Goal: Transaction & Acquisition: Purchase product/service

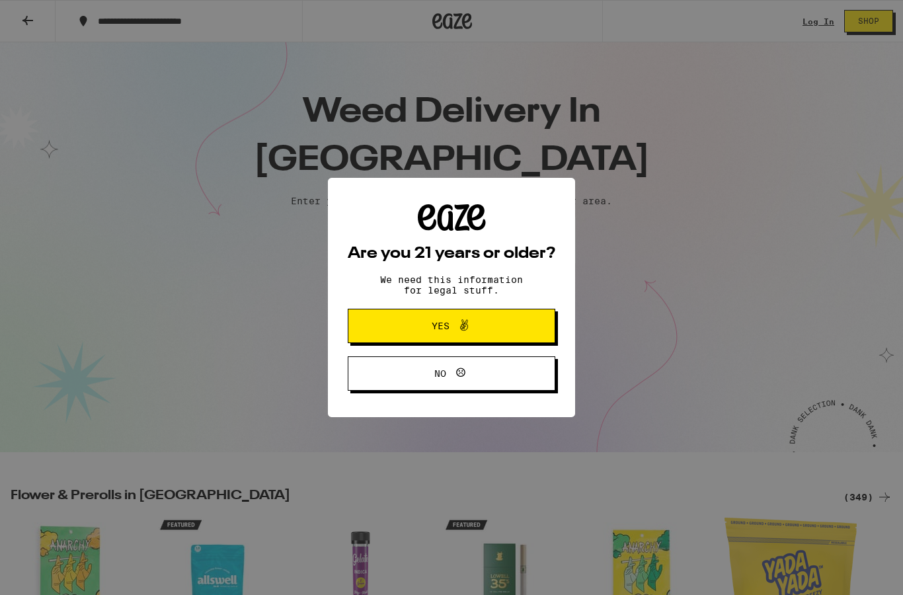
click at [504, 326] on button "Yes" at bounding box center [452, 326] width 208 height 34
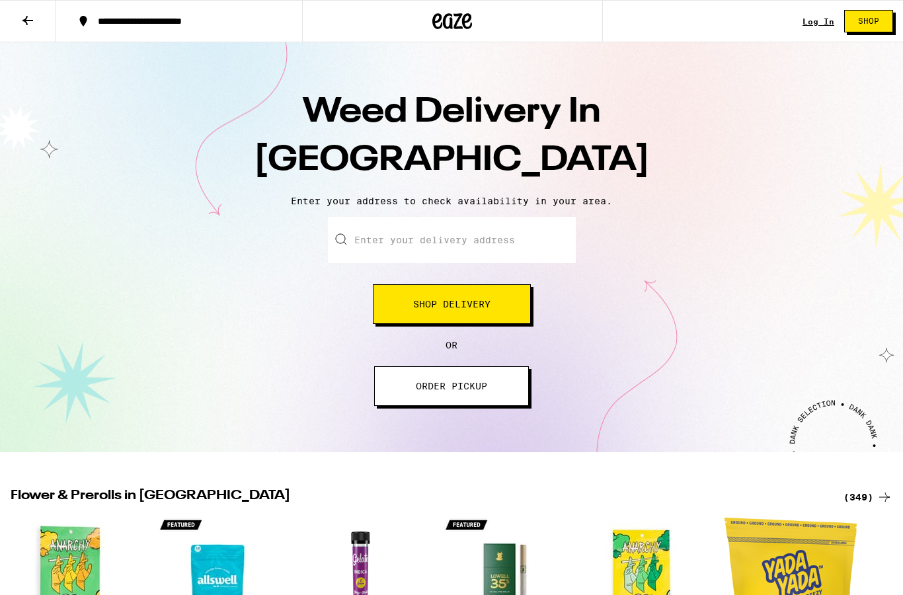
click at [811, 25] on link "Log In" at bounding box center [818, 21] width 32 height 9
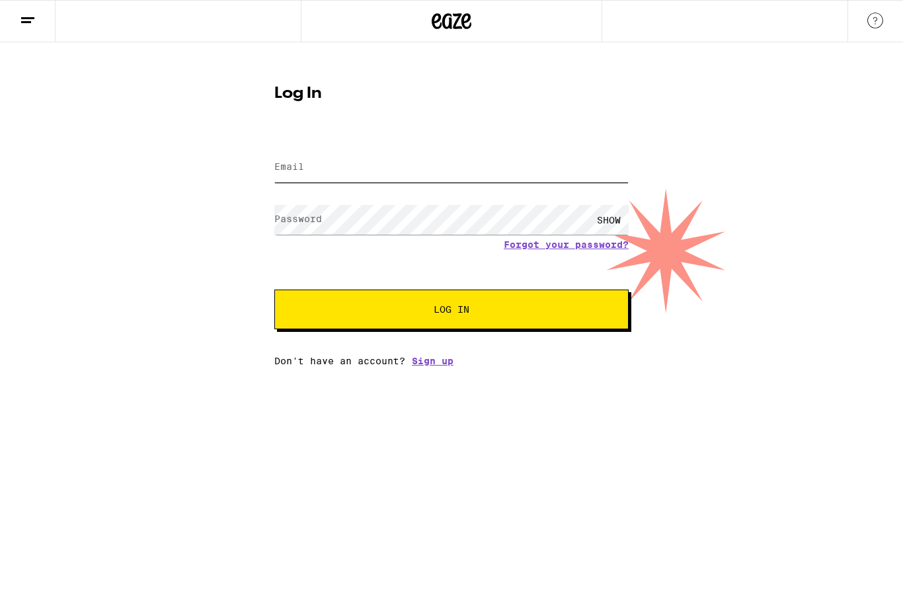
click at [506, 174] on input "Email" at bounding box center [451, 168] width 354 height 30
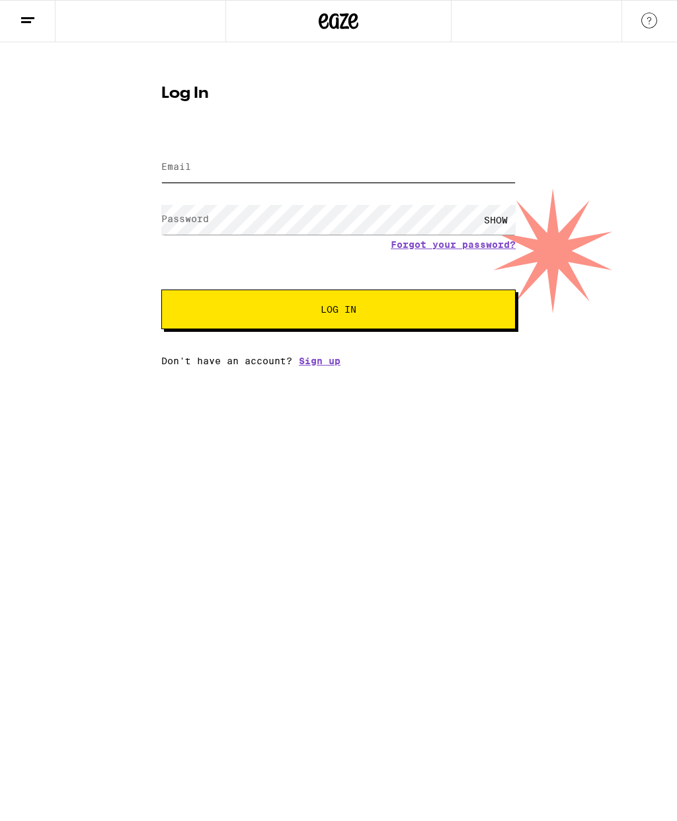
type input "[EMAIL_ADDRESS][DOMAIN_NAME]"
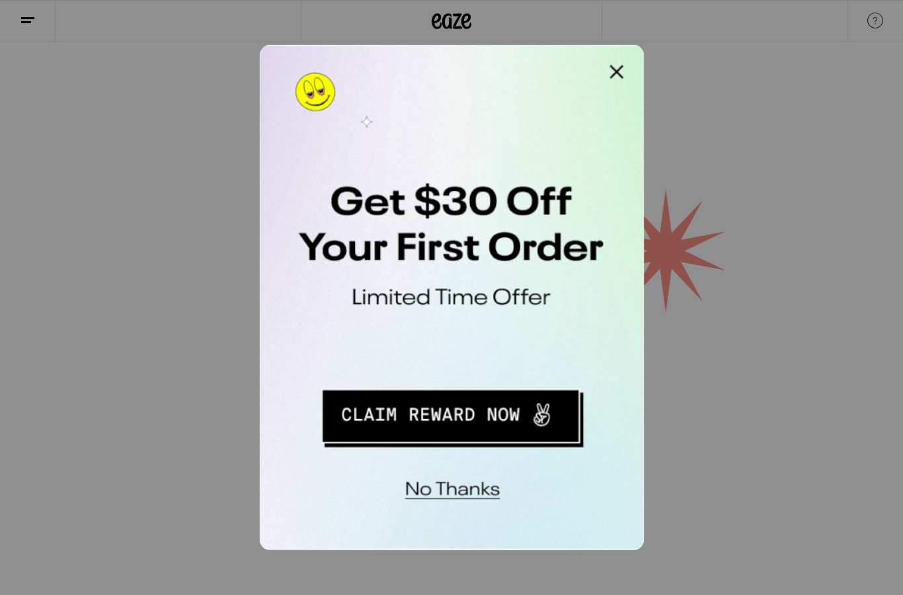
click at [373, 219] on button "Redirect to URL" at bounding box center [350, 221] width 164 height 34
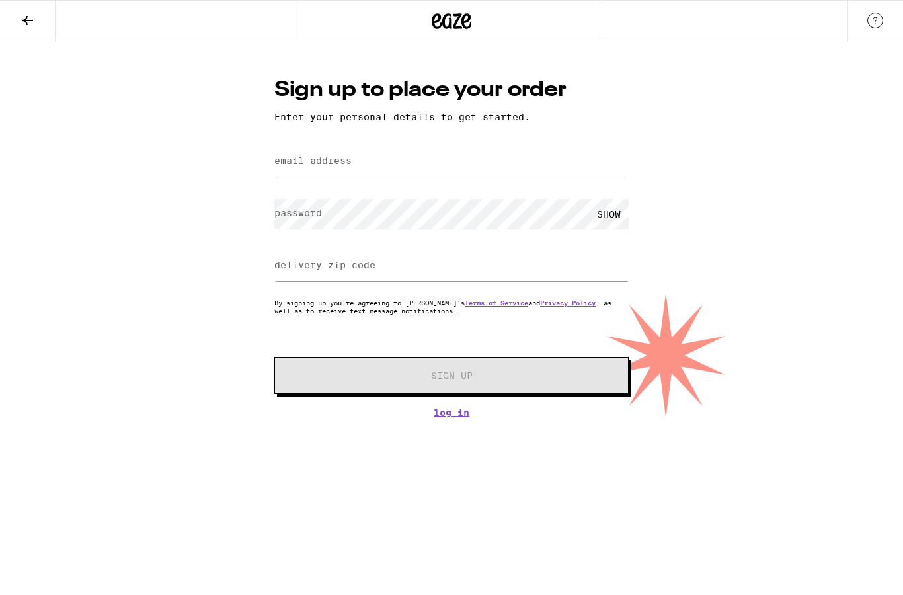
click at [459, 418] on link "Log In" at bounding box center [451, 412] width 354 height 11
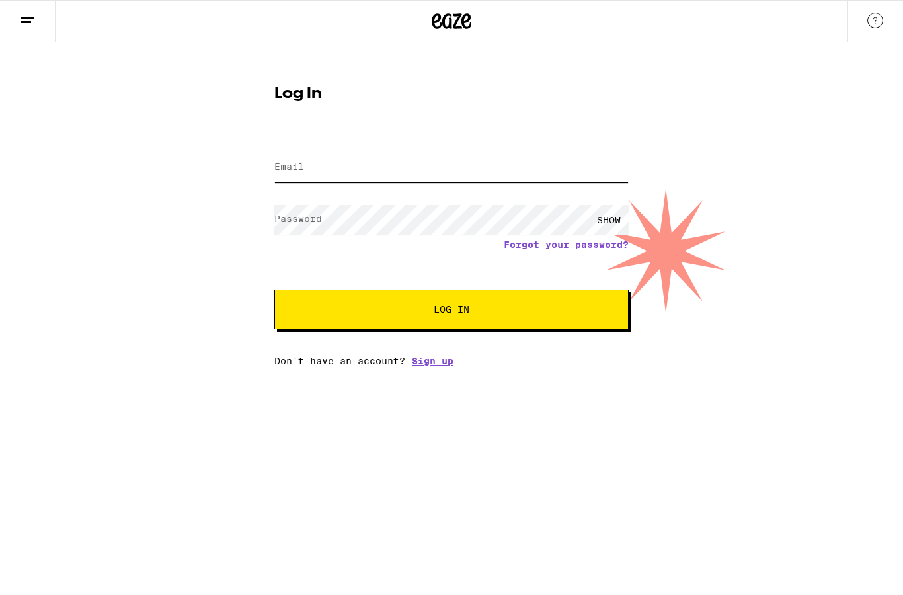
click at [515, 171] on input "Email" at bounding box center [451, 168] width 354 height 30
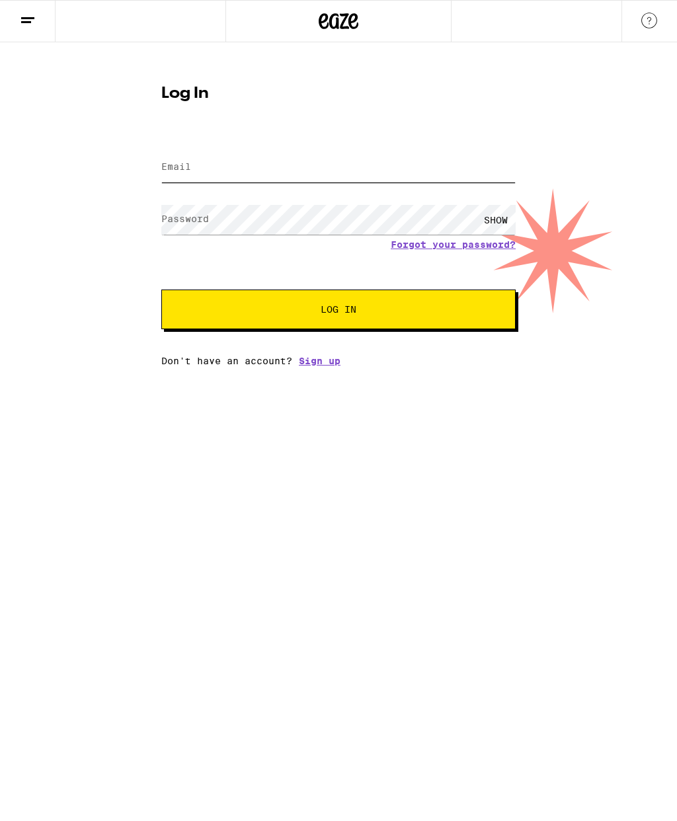
type input "[EMAIL_ADDRESS][DOMAIN_NAME]"
click at [365, 317] on button "Log In" at bounding box center [338, 309] width 354 height 40
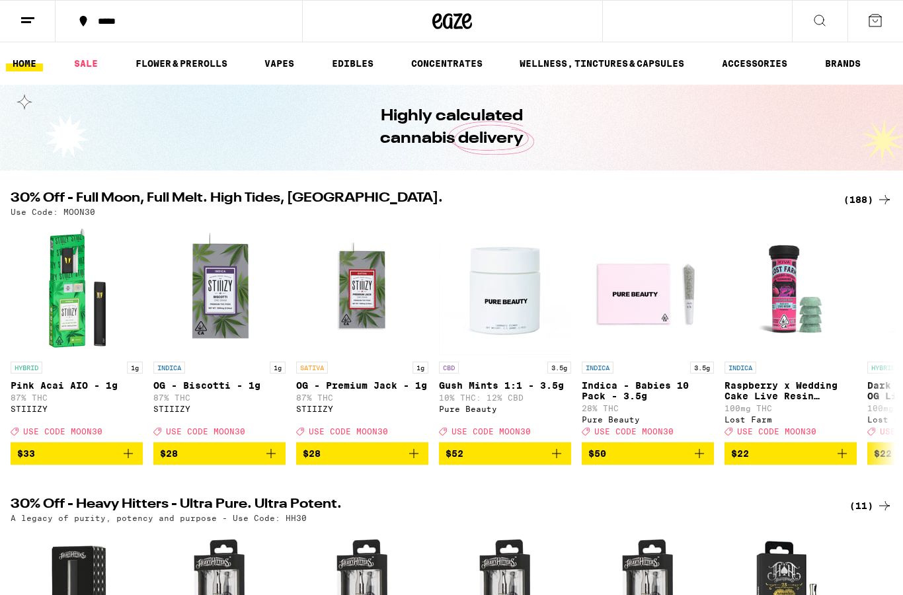
click at [877, 30] on button at bounding box center [875, 21] width 56 height 41
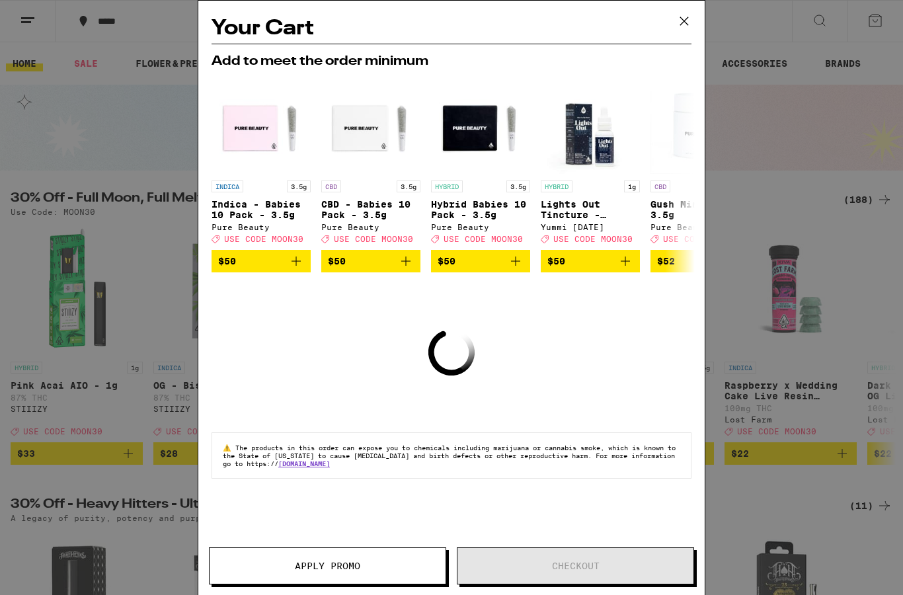
click at [681, 32] on button at bounding box center [684, 22] width 41 height 42
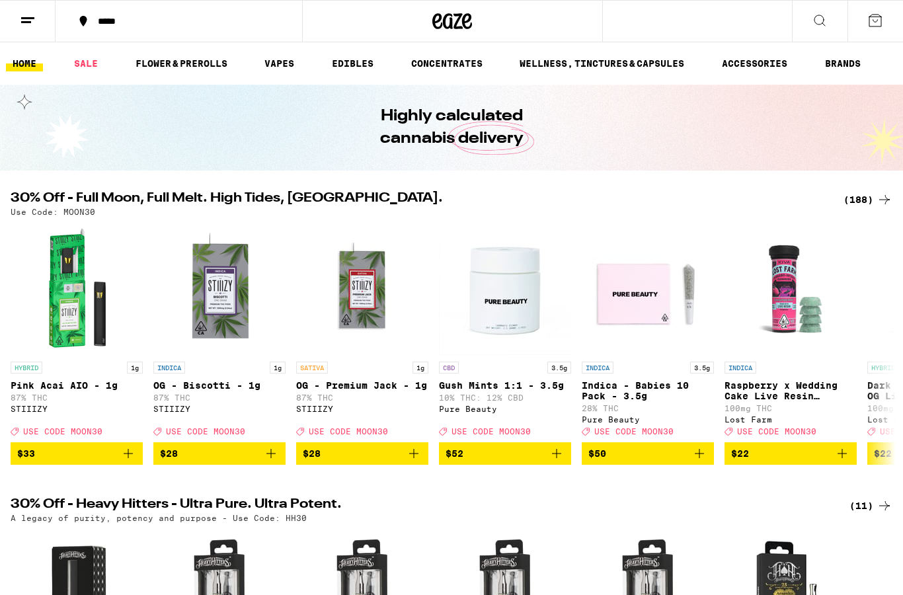
click at [877, 24] on icon at bounding box center [875, 21] width 16 height 16
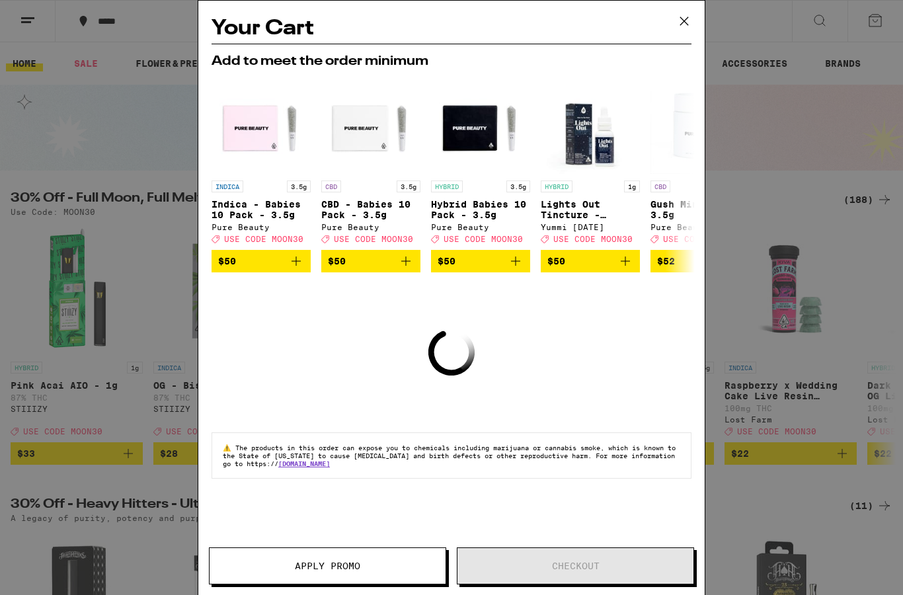
click at [689, 29] on icon at bounding box center [684, 21] width 20 height 20
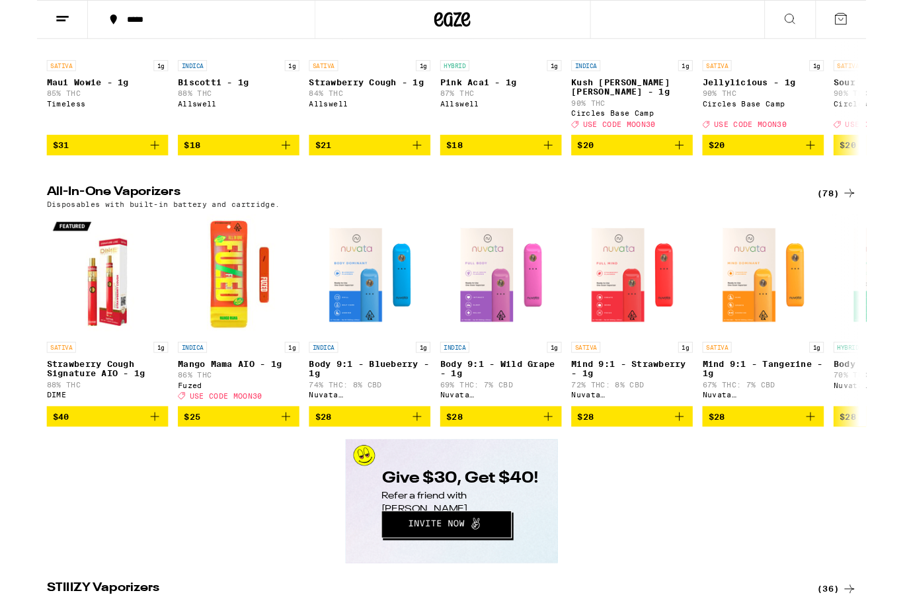
scroll to position [2131, 0]
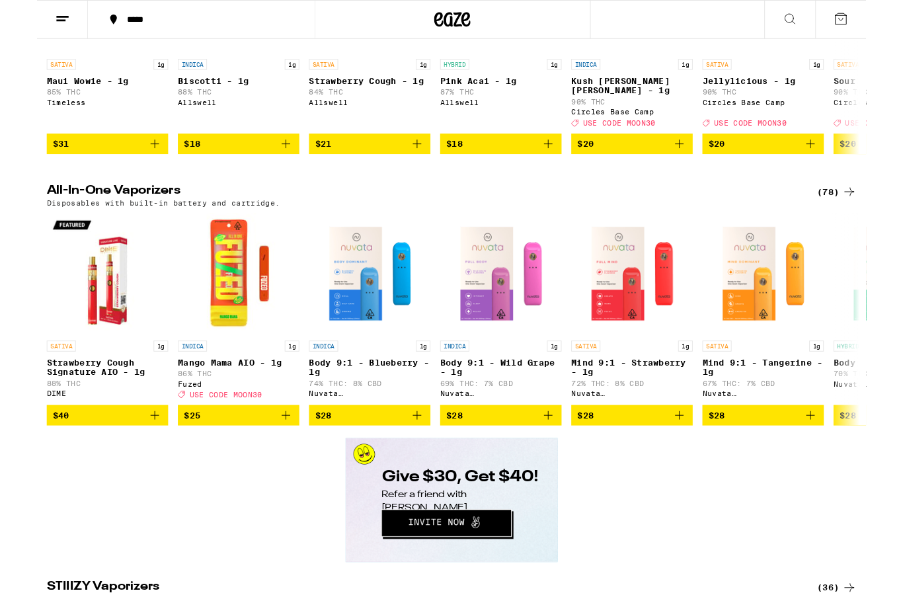
click at [877, 217] on icon at bounding box center [884, 209] width 16 height 16
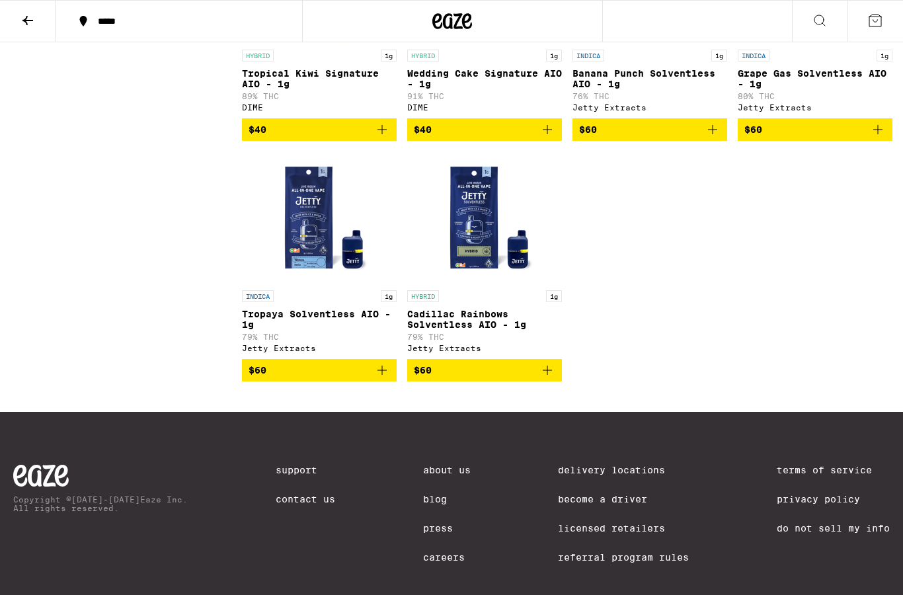
scroll to position [4614, 0]
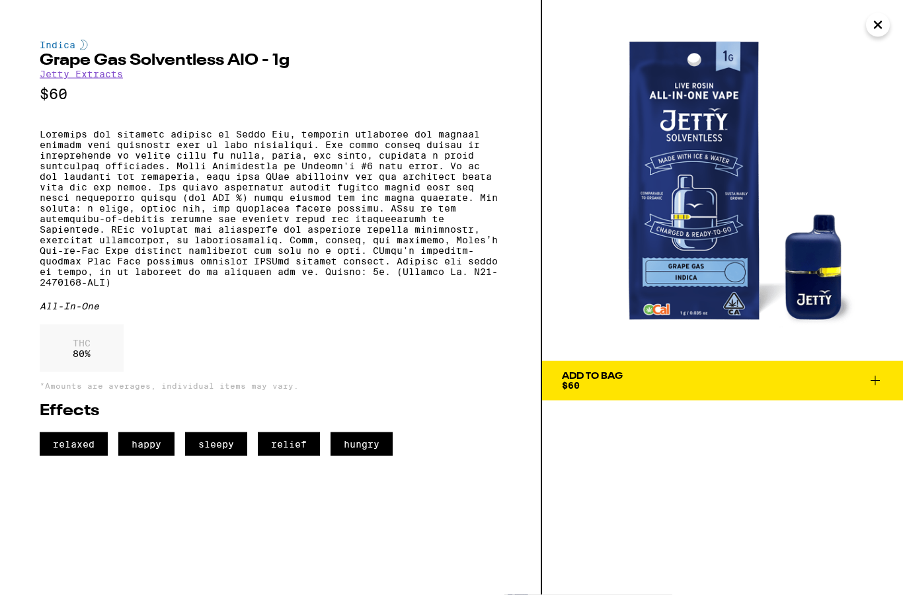
scroll to position [4614, 0]
click at [854, 379] on span "Add To Bag $60" at bounding box center [722, 380] width 321 height 19
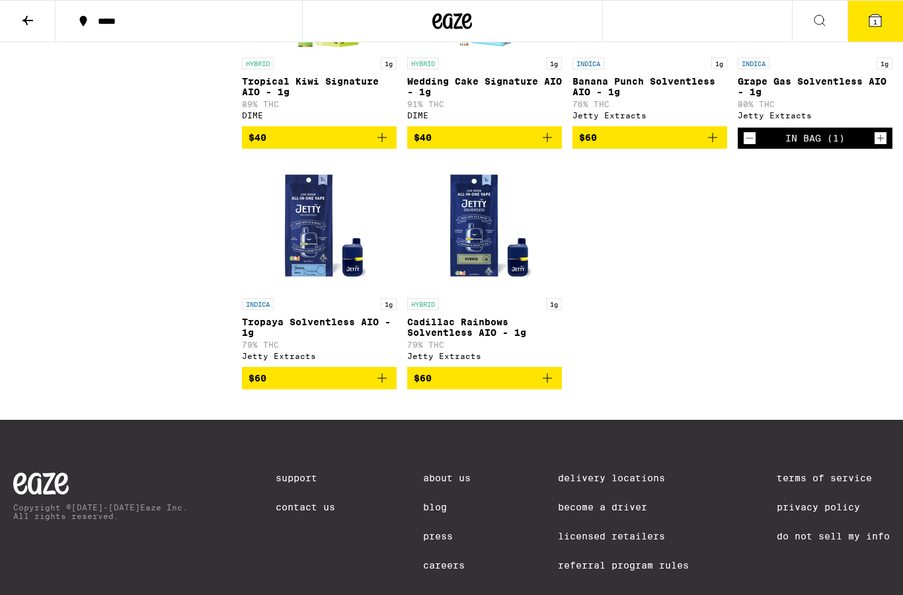
click at [875, 21] on span "1" at bounding box center [875, 22] width 4 height 8
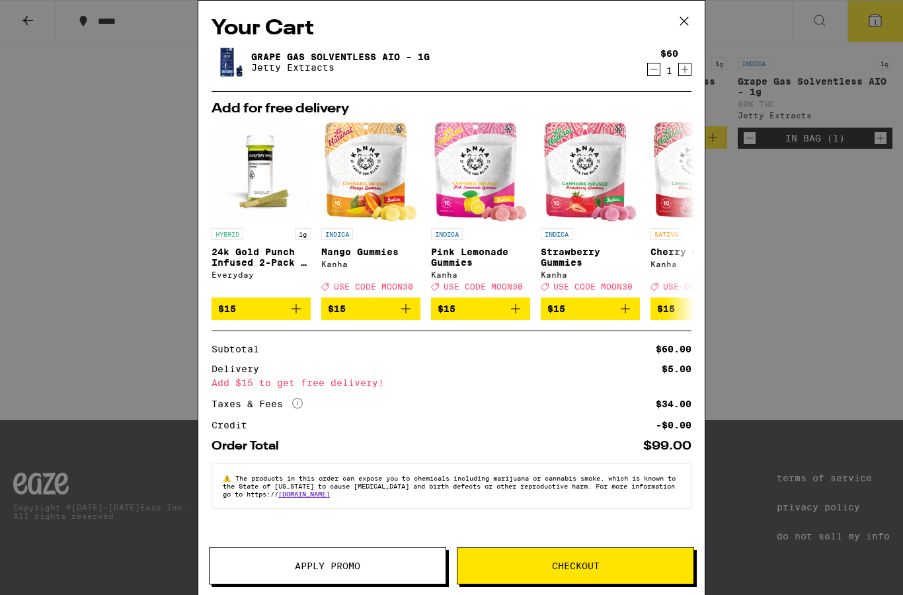
click at [658, 91] on div "Grape Gas Solventless AIO - 1g Jetty Extracts $60 1" at bounding box center [451, 68] width 480 height 48
click at [651, 70] on icon "Decrement" at bounding box center [654, 69] width 12 height 16
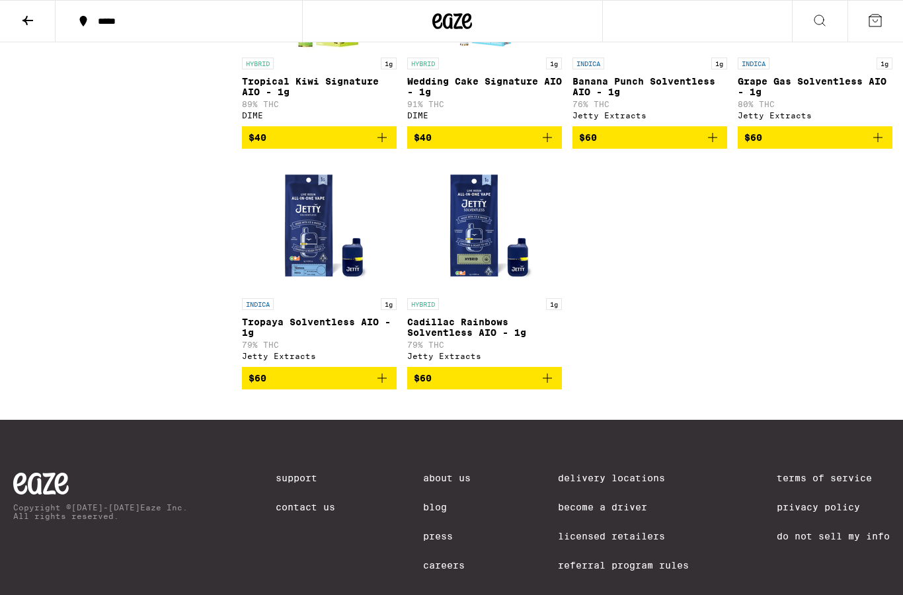
click at [31, 21] on icon at bounding box center [28, 21] width 16 height 16
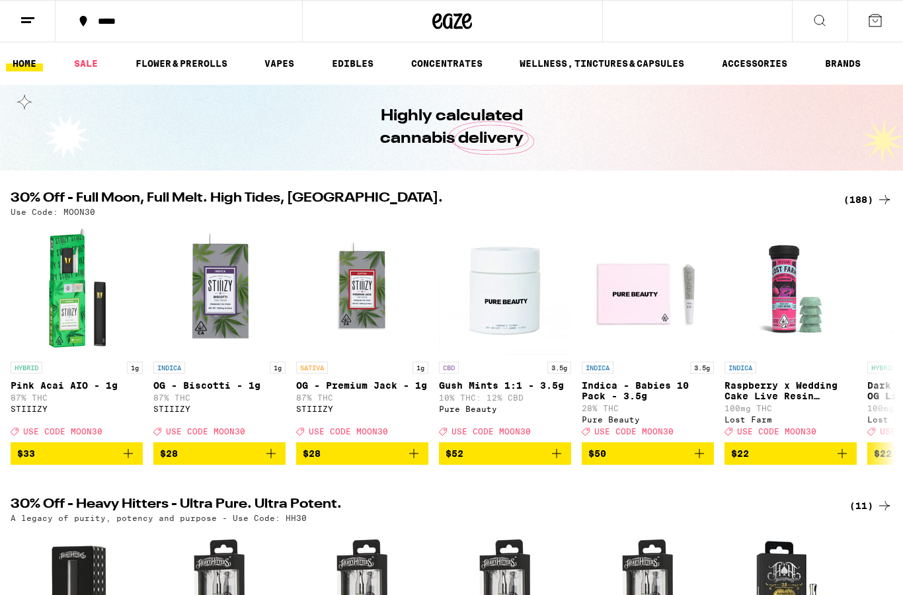
click at [37, 19] on button at bounding box center [28, 22] width 56 height 42
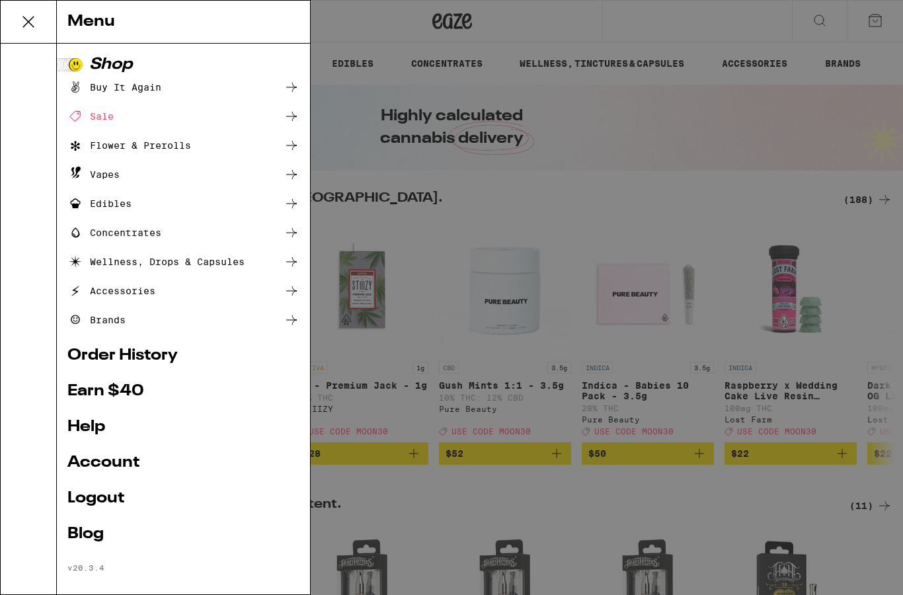
click at [115, 499] on link "Logout" at bounding box center [183, 498] width 232 height 16
